Goal: Task Accomplishment & Management: Use online tool/utility

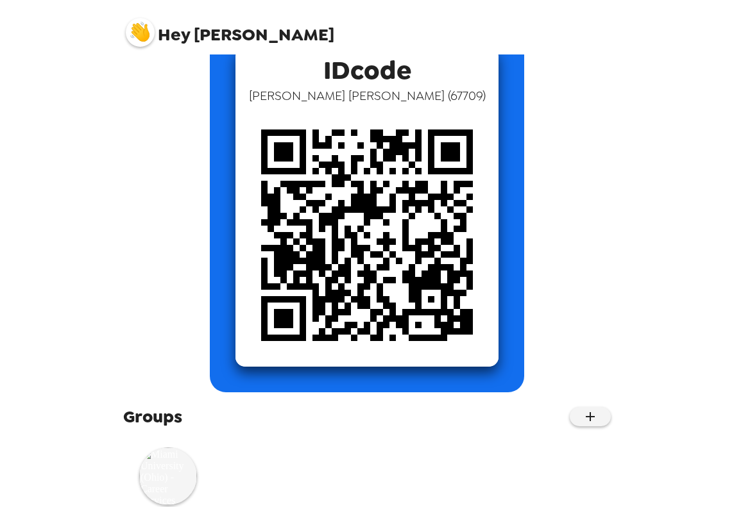
scroll to position [123, 0]
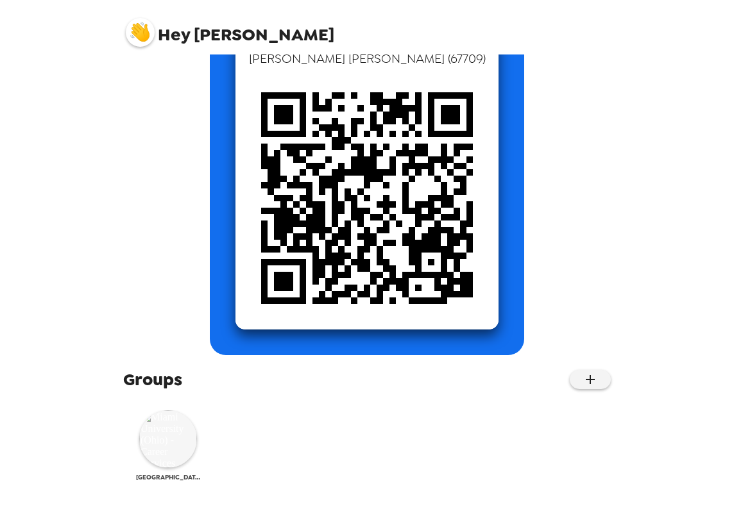
click at [164, 478] on span "[GEOGRAPHIC_DATA] ([US_STATE]) - Career Services" at bounding box center [168, 477] width 64 height 8
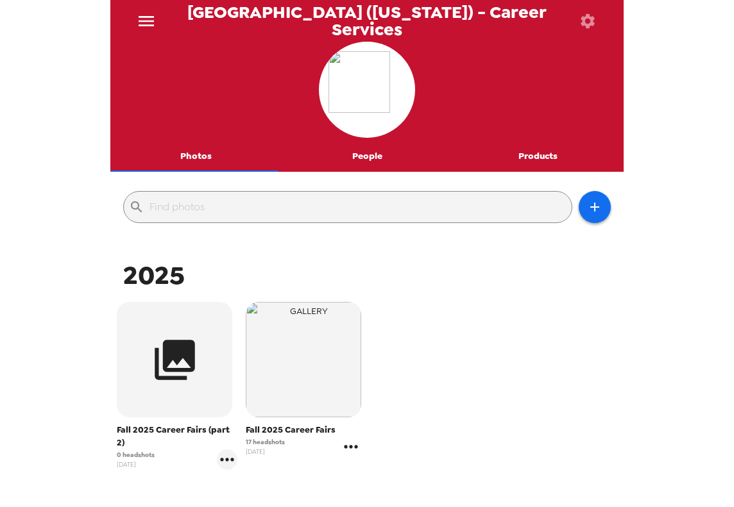
click at [342, 449] on icon "gallery menu" at bounding box center [351, 447] width 21 height 21
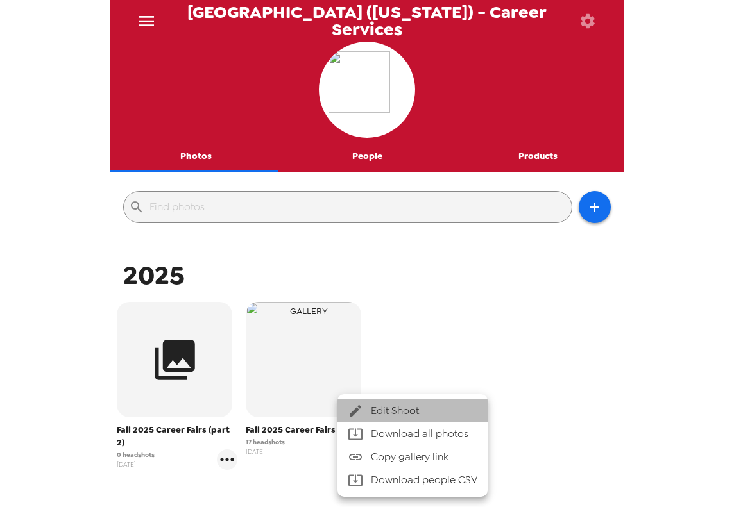
click at [391, 403] on span "Edit Shoot" at bounding box center [424, 410] width 106 height 15
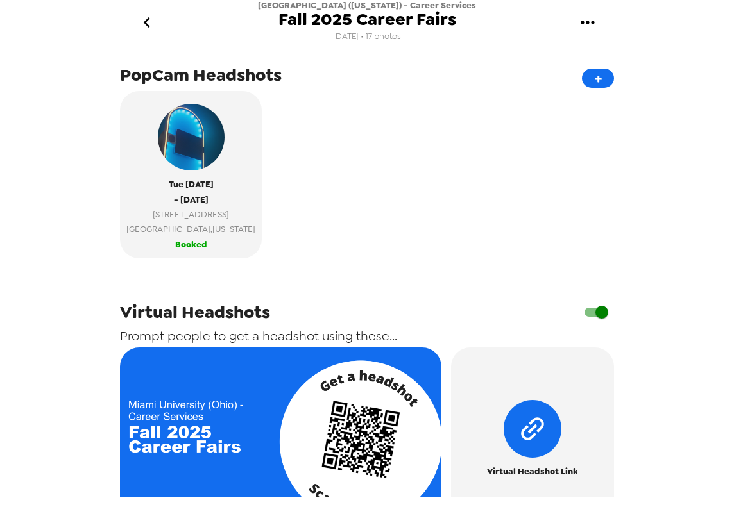
scroll to position [559, 0]
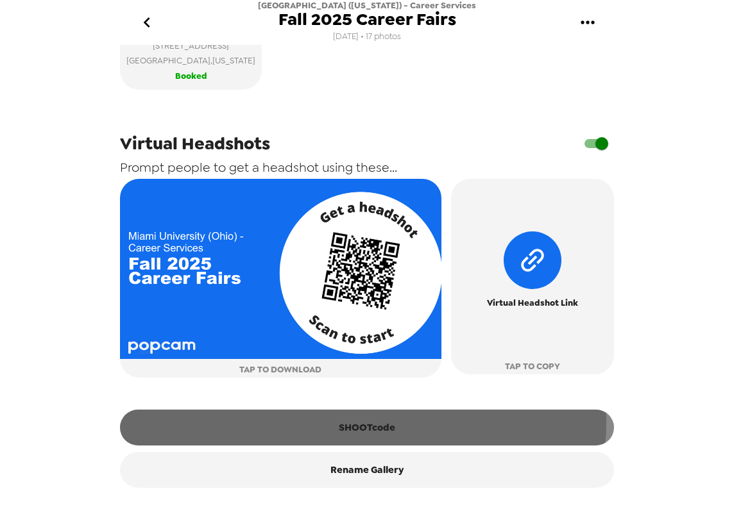
click at [359, 423] on button "SHOOTcode" at bounding box center [367, 428] width 494 height 36
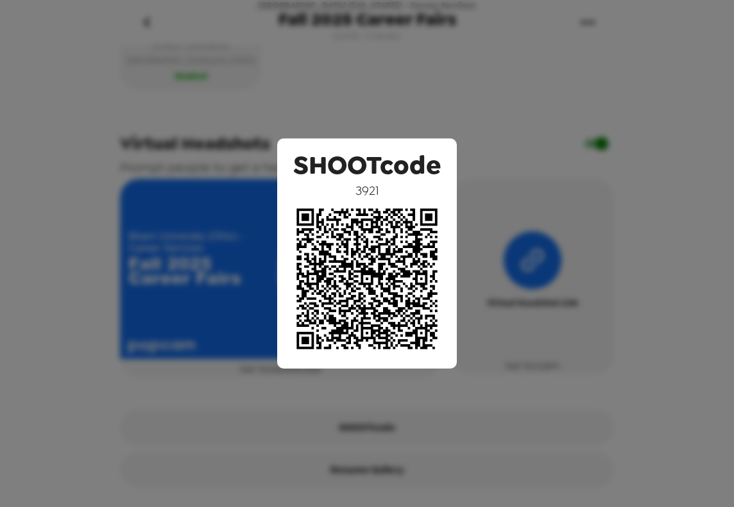
click at [21, 168] on div "SHOOTcode 3921" at bounding box center [367, 253] width 734 height 507
